Goal: Find specific page/section: Find specific page/section

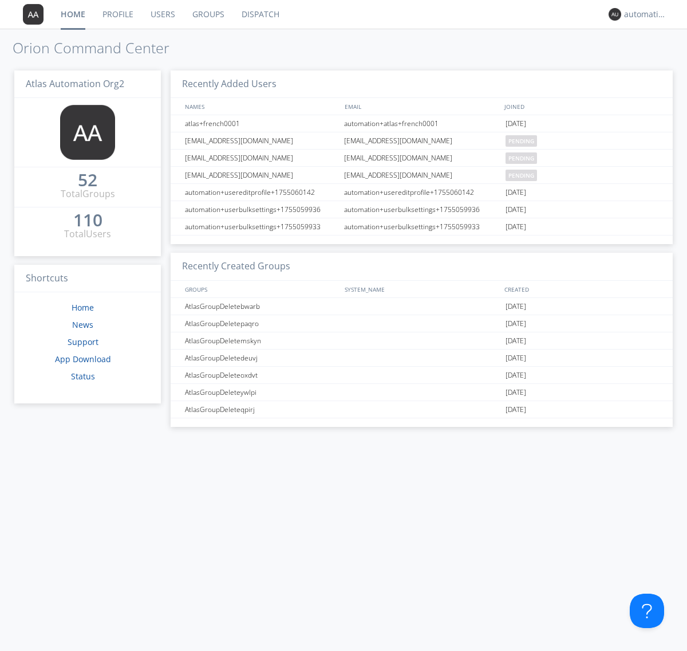
click at [260, 14] on link "Dispatch" at bounding box center [260, 14] width 55 height 29
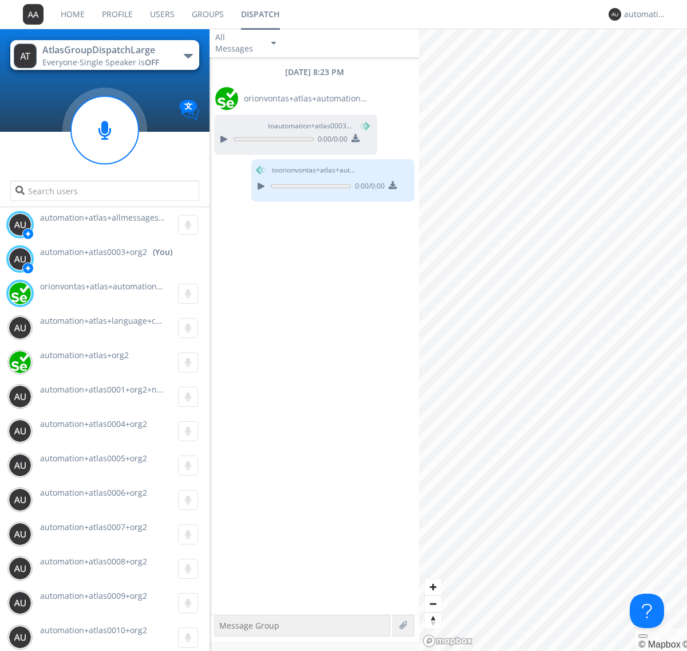
click at [188, 56] on div "button" at bounding box center [188, 56] width 9 height 5
click at [0, 0] on span "AtlasGroupDispatch" at bounding box center [0, 0] width 0 height 0
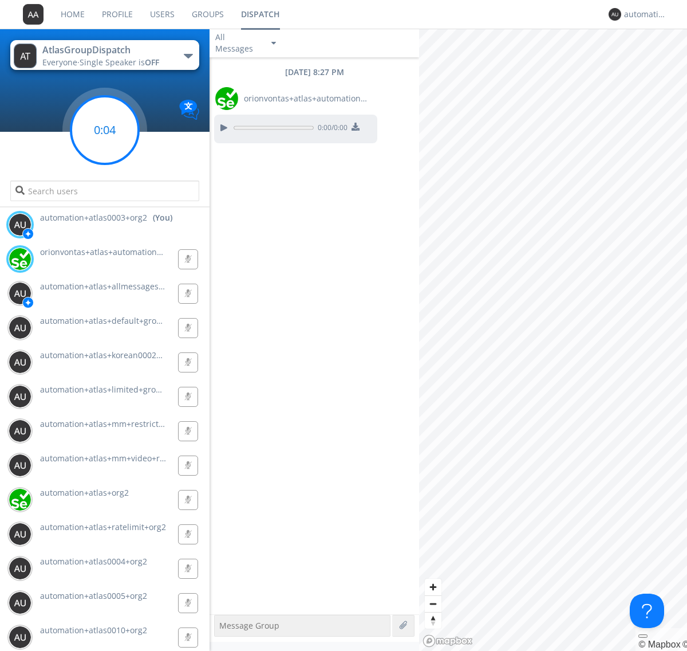
click at [105, 130] on g at bounding box center [105, 130] width 68 height 68
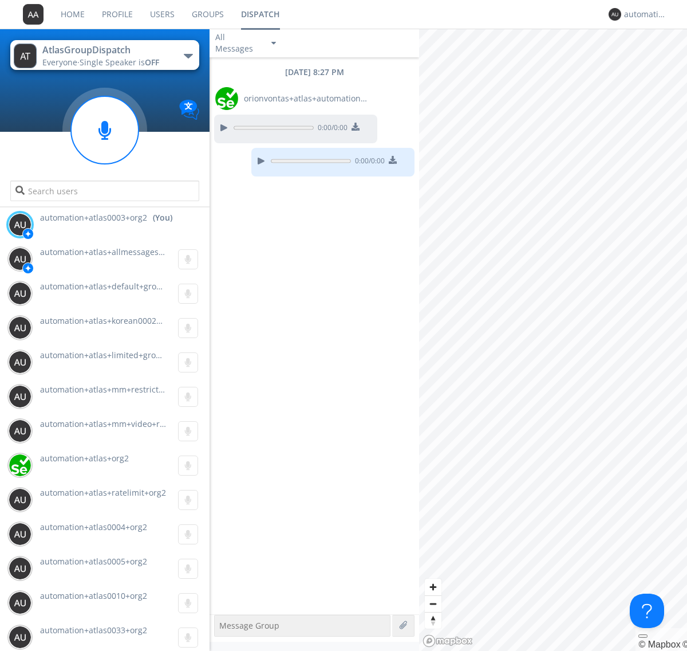
click at [188, 56] on div "button" at bounding box center [188, 56] width 9 height 5
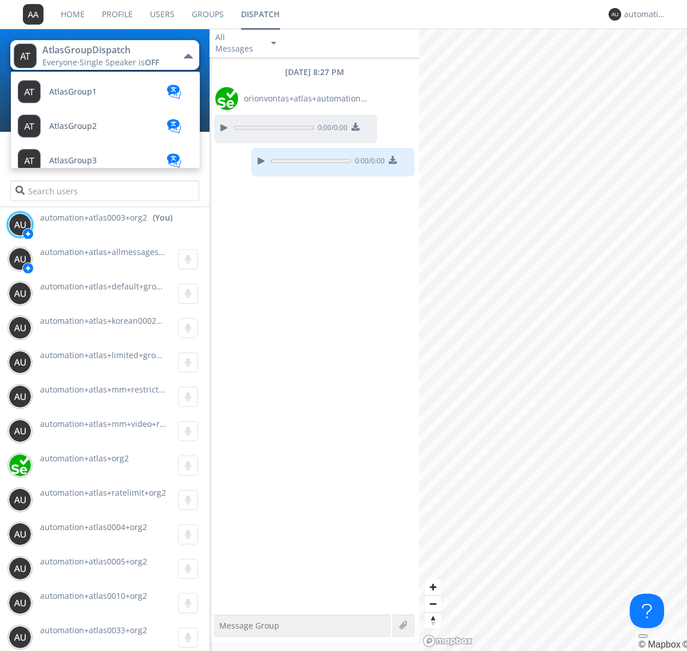
click at [89, 260] on span "AtlasGroupDispatch2" at bounding box center [89, 264] width 81 height 9
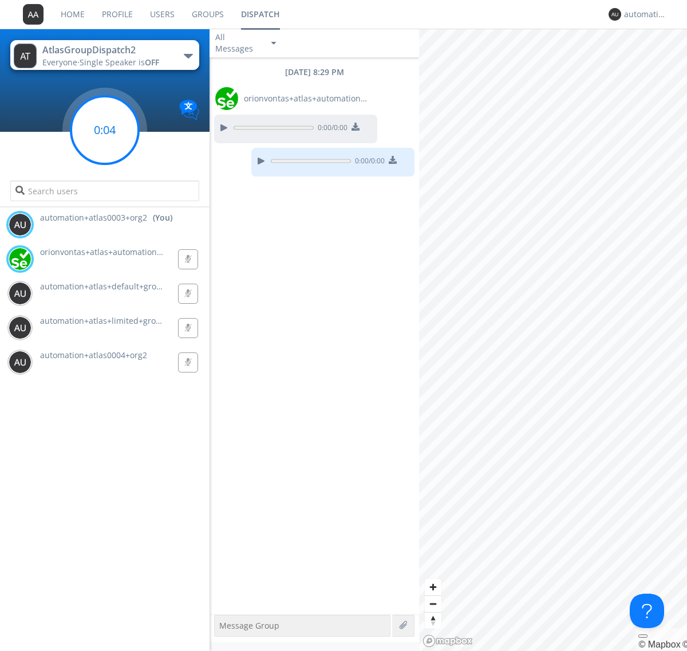
click at [105, 130] on g at bounding box center [105, 130] width 68 height 68
